Goal: Task Accomplishment & Management: Use online tool/utility

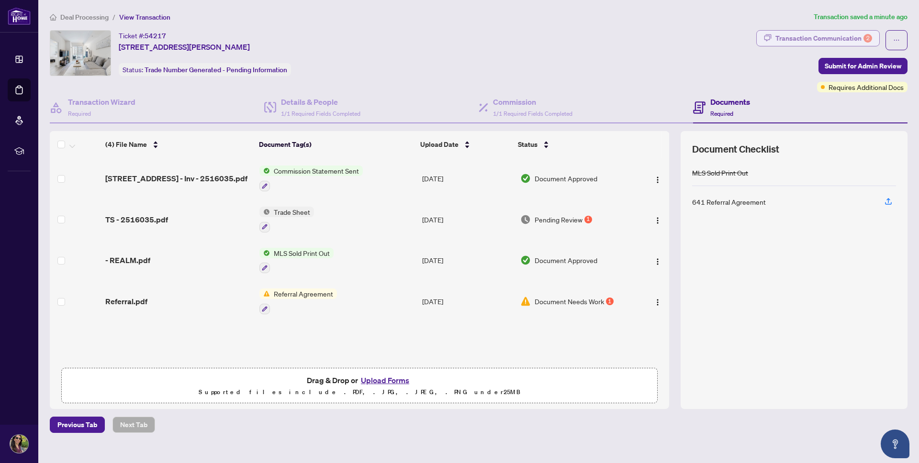
click at [810, 42] on div "Transaction Communication 2" at bounding box center [823, 38] width 97 height 15
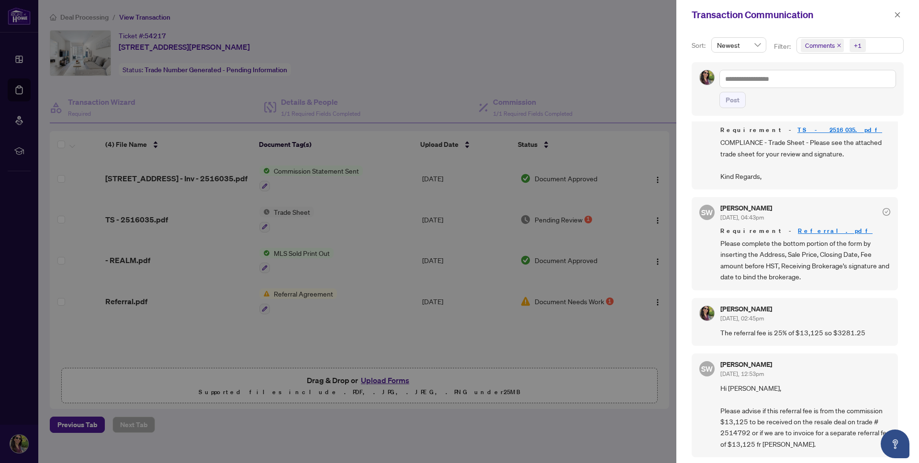
scroll to position [2, 0]
click at [797, 126] on link "TS - 2516035.pdf" at bounding box center [839, 128] width 85 height 8
click at [899, 16] on icon "close" at bounding box center [897, 14] width 7 height 7
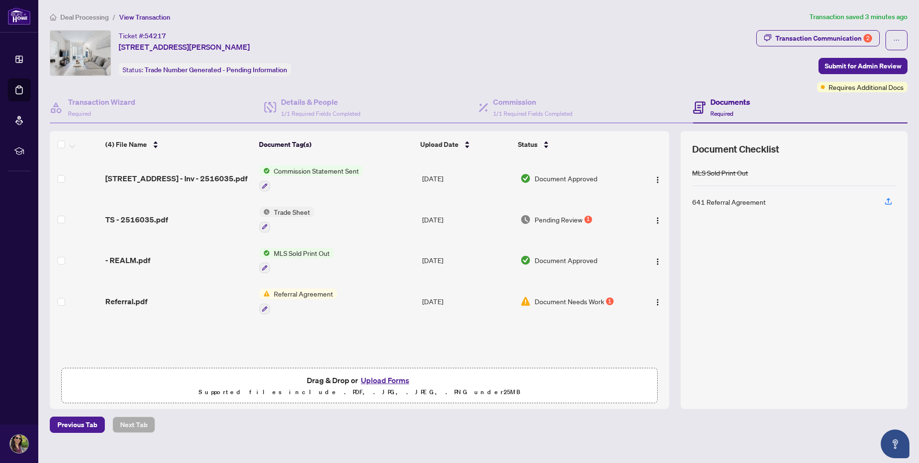
click at [566, 306] on td "Document Needs Work 1" at bounding box center [575, 301] width 119 height 41
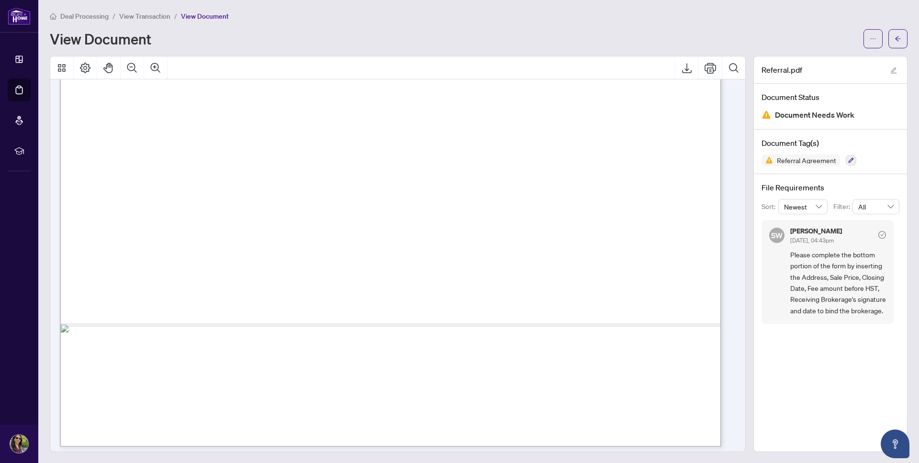
scroll to position [503, 0]
